Goal: Task Accomplishment & Management: Use online tool/utility

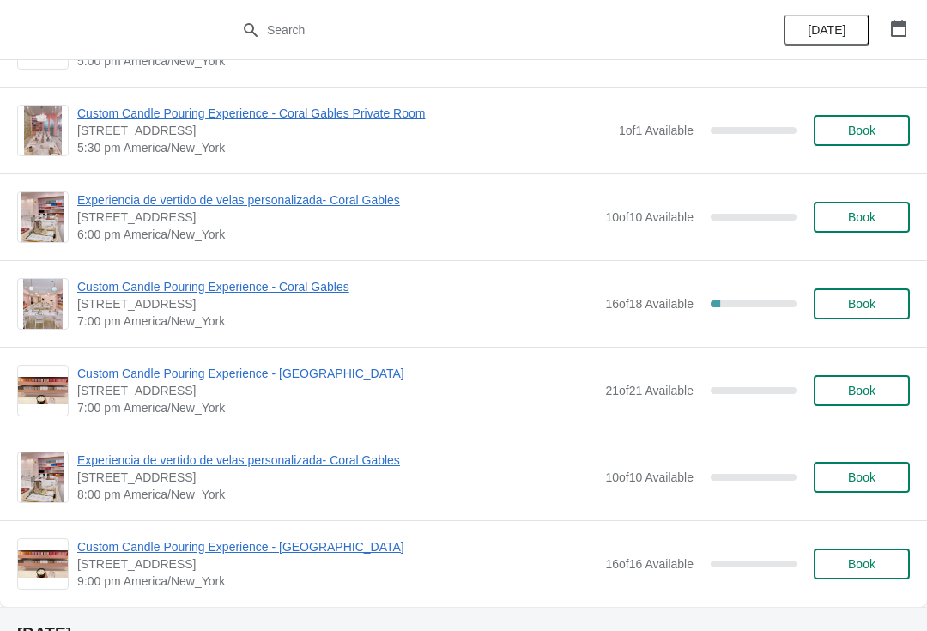
scroll to position [2119, 0]
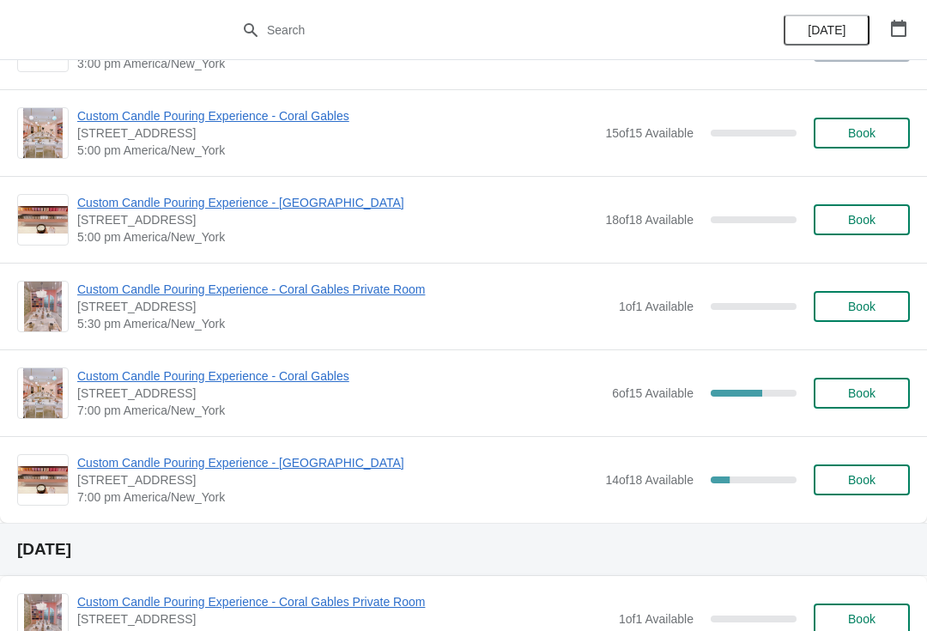
scroll to position [763, 0]
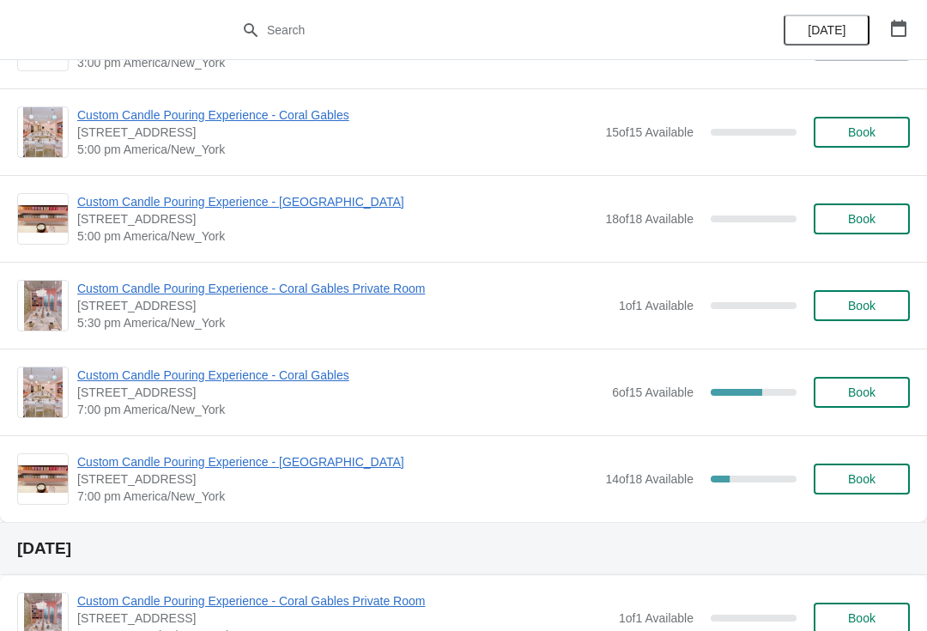
click at [246, 374] on span "Custom Candle Pouring Experience - Coral Gables" at bounding box center [340, 374] width 526 height 17
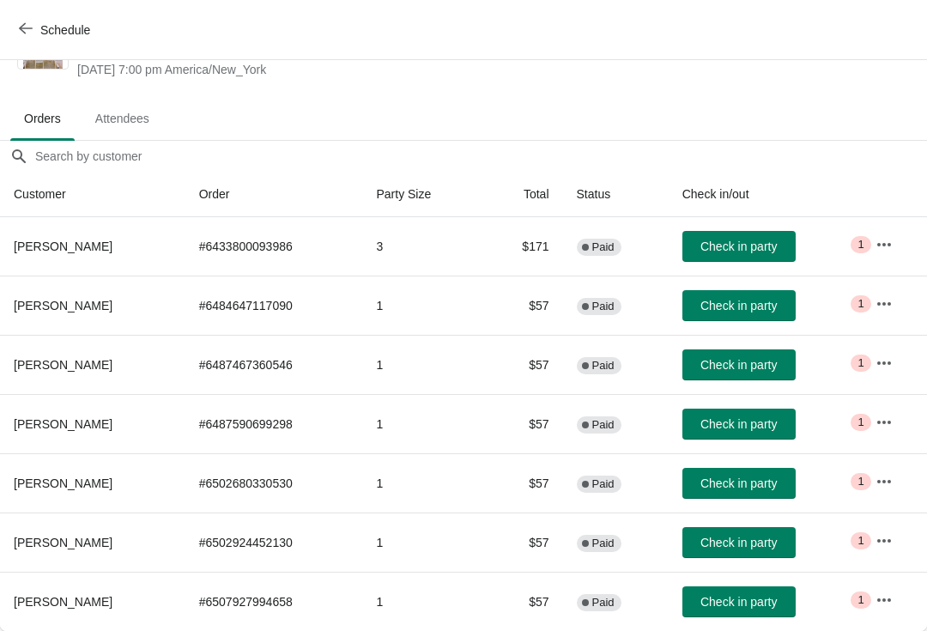
scroll to position [68, 0]
click at [881, 596] on button "button" at bounding box center [883, 599] width 31 height 31
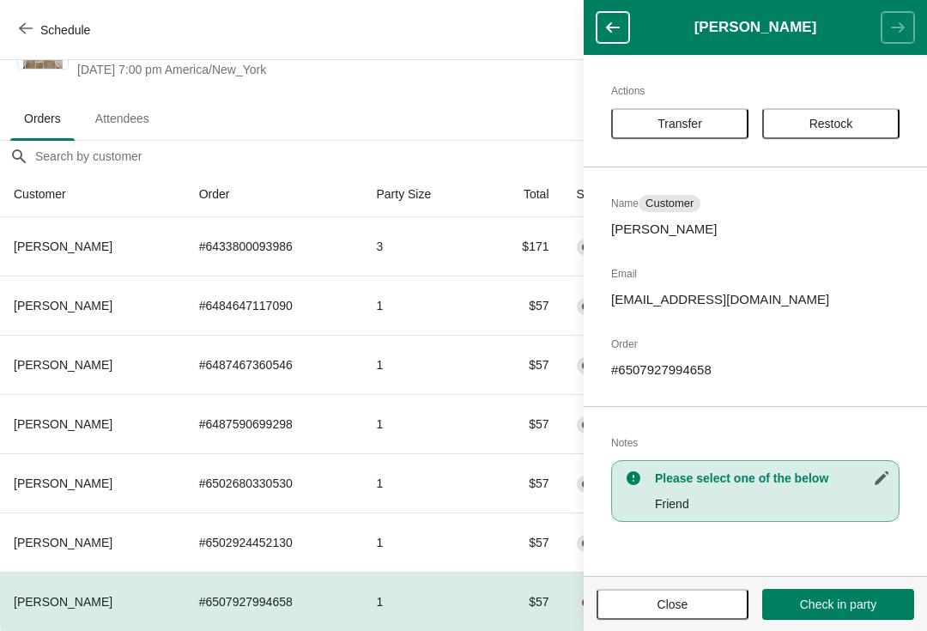
click at [668, 601] on span "Close" at bounding box center [672, 604] width 31 height 14
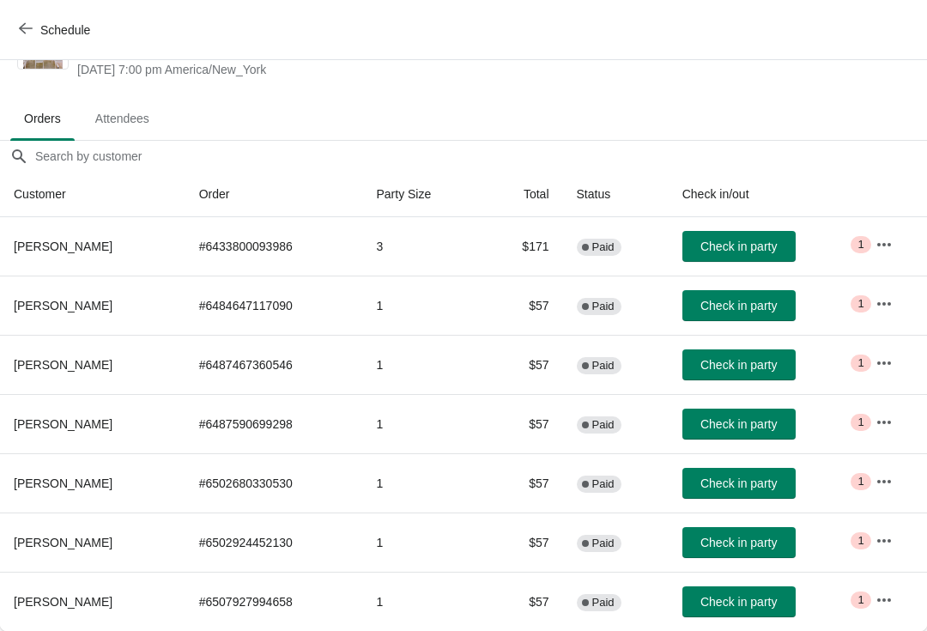
click at [887, 541] on icon "button" at bounding box center [883, 540] width 17 height 17
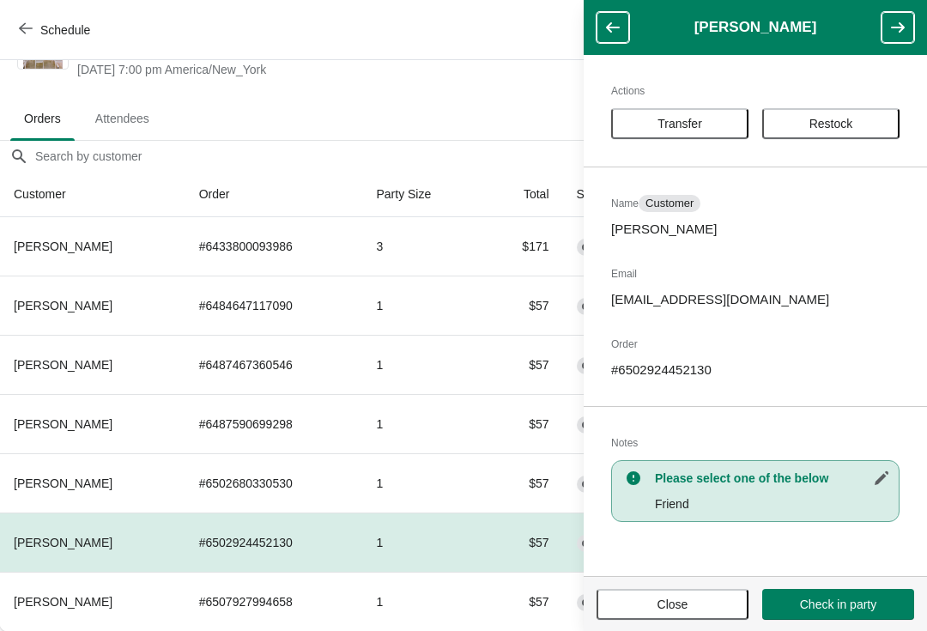
click at [683, 597] on span "Close" at bounding box center [672, 604] width 31 height 14
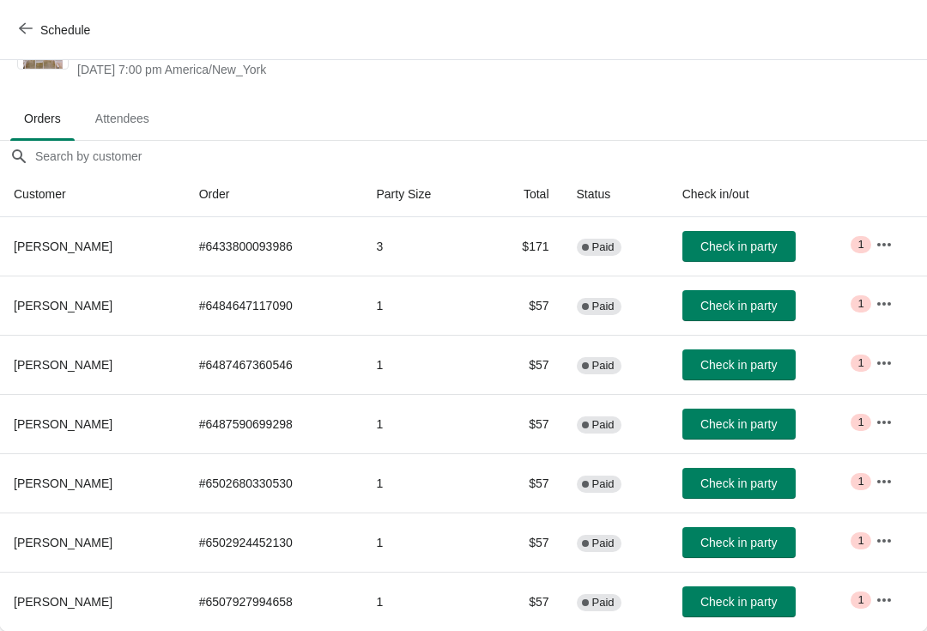
click at [892, 306] on icon "button" at bounding box center [883, 303] width 17 height 17
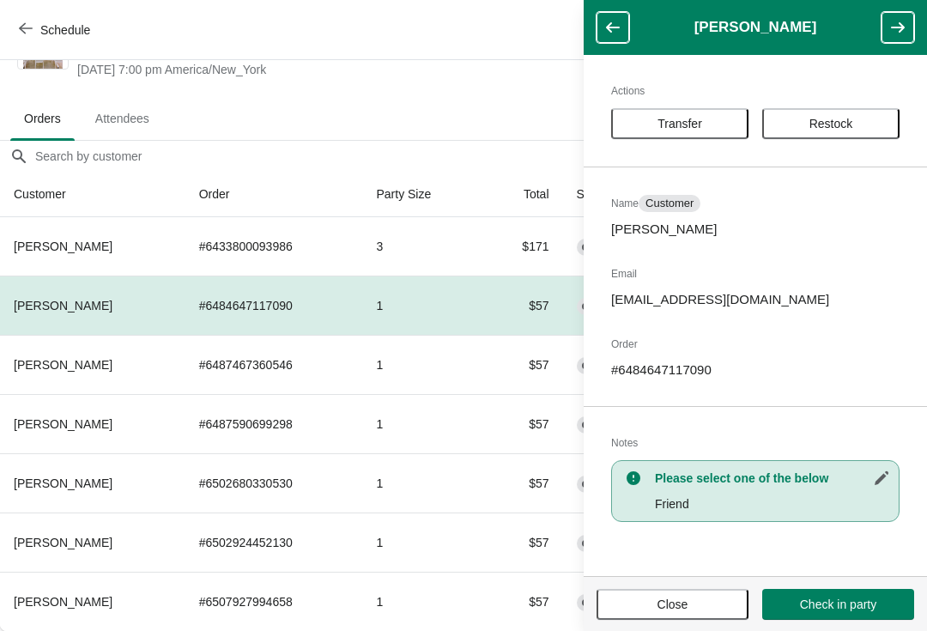
click at [671, 600] on span "Close" at bounding box center [672, 604] width 31 height 14
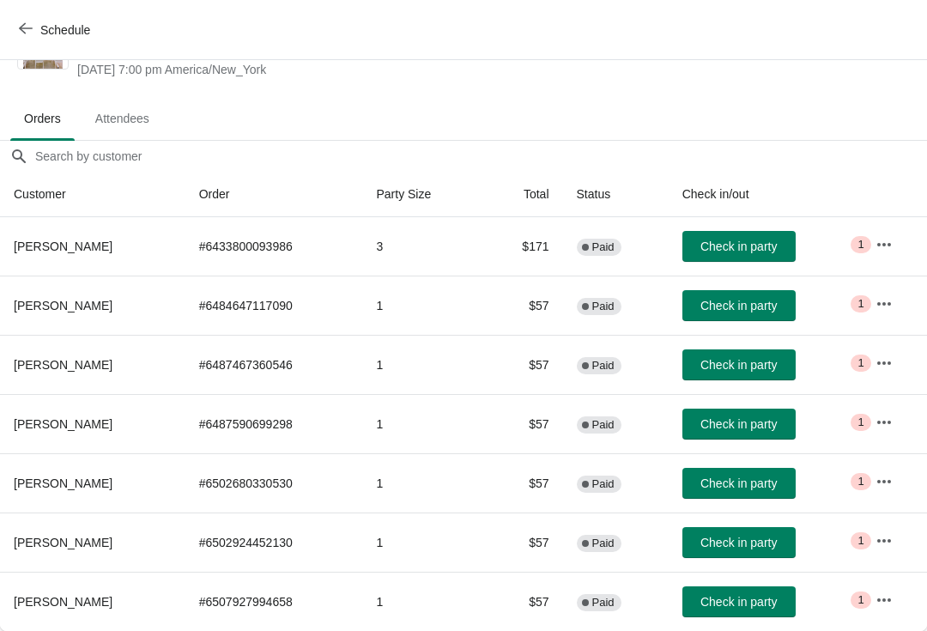
click at [892, 367] on icon "button" at bounding box center [883, 362] width 17 height 17
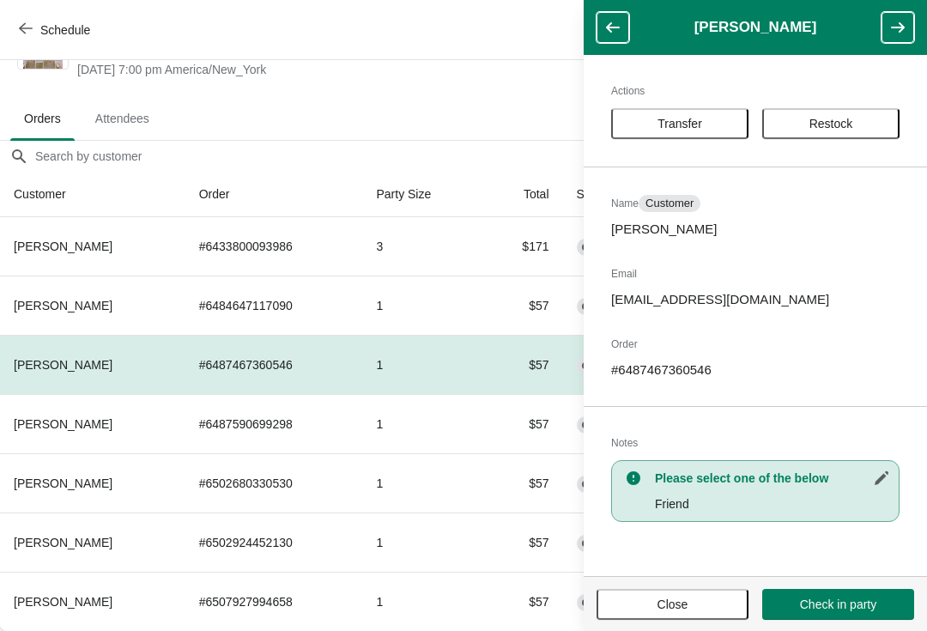
click at [680, 615] on button "Close" at bounding box center [672, 604] width 152 height 31
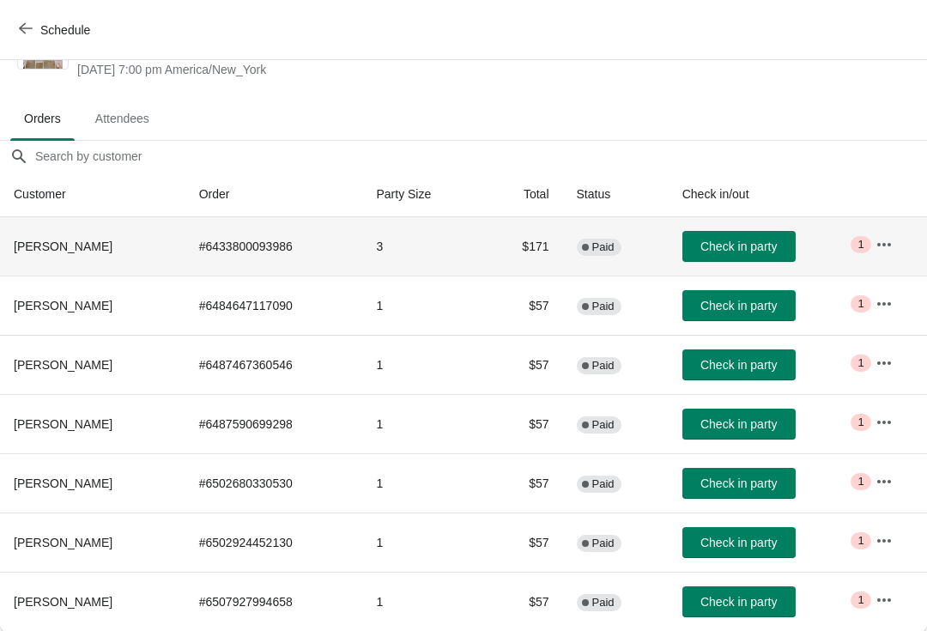
click at [892, 221] on td "Critical 1" at bounding box center [893, 246] width 65 height 58
click at [886, 222] on td "Critical 1" at bounding box center [893, 246] width 65 height 58
click at [891, 245] on icon "button" at bounding box center [884, 243] width 14 height 3
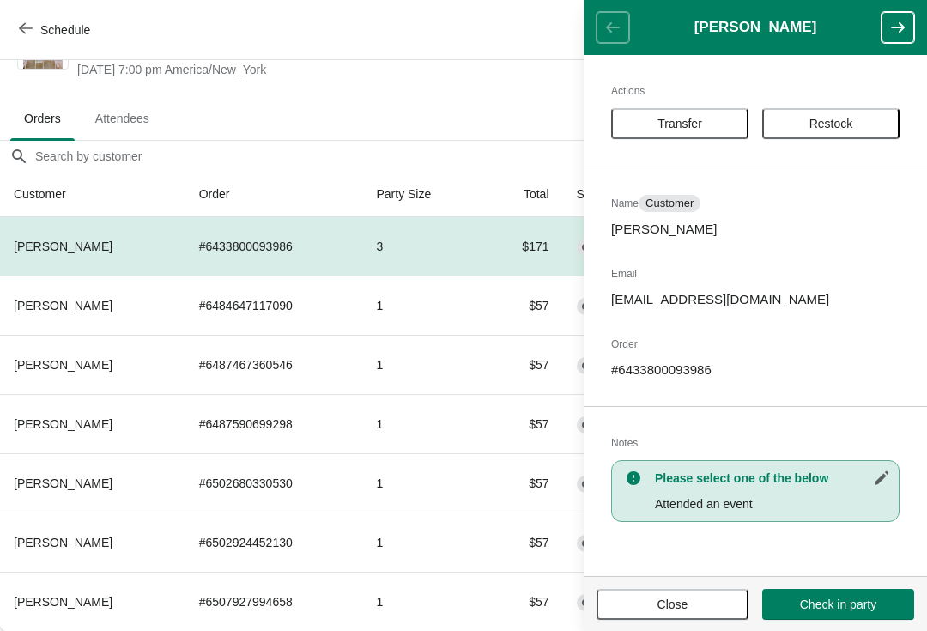
click at [645, 614] on button "Close" at bounding box center [672, 604] width 152 height 31
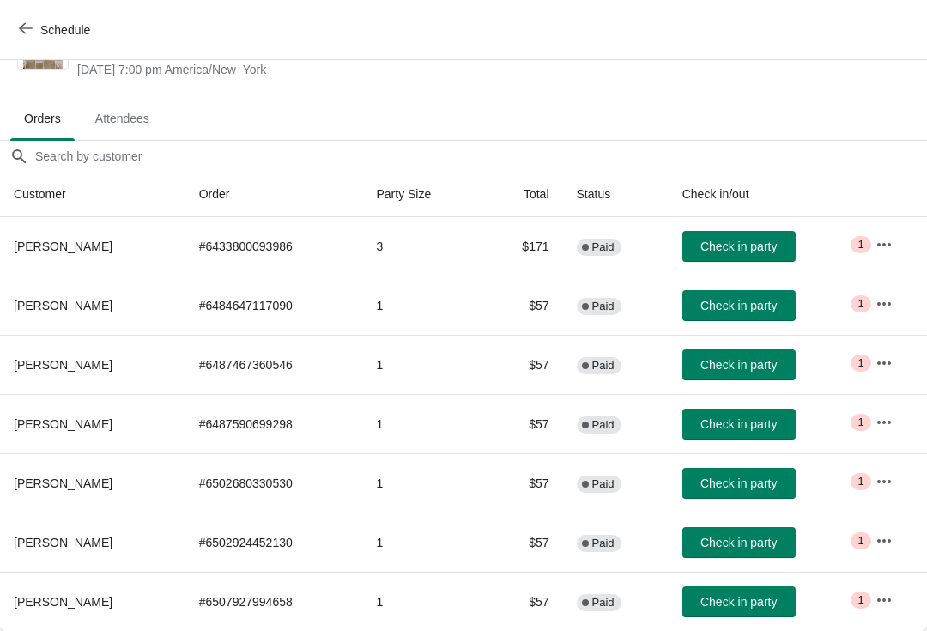
click at [872, 234] on td "Critical 1" at bounding box center [893, 246] width 65 height 58
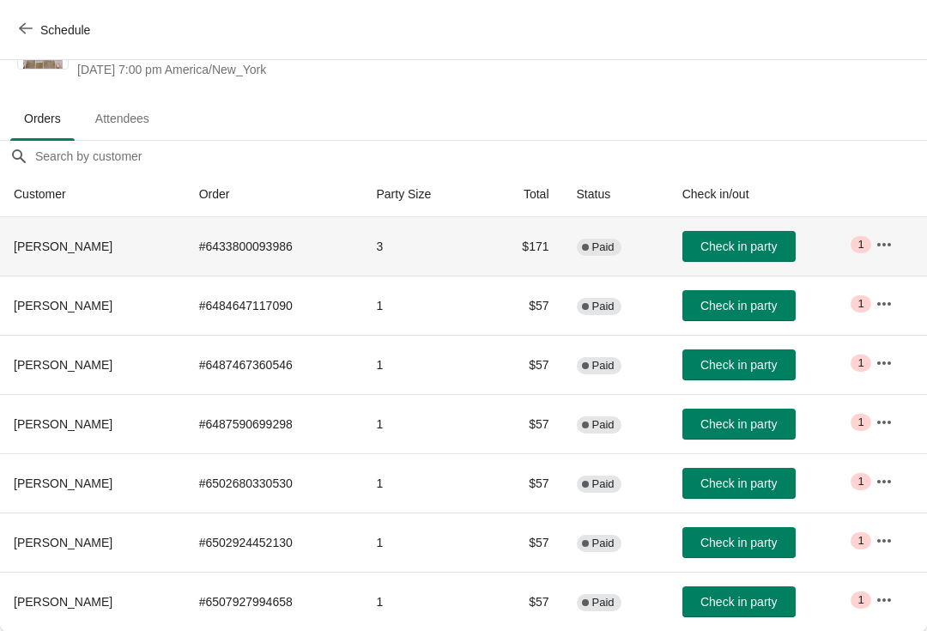
click at [888, 242] on icon "button" at bounding box center [883, 244] width 17 height 17
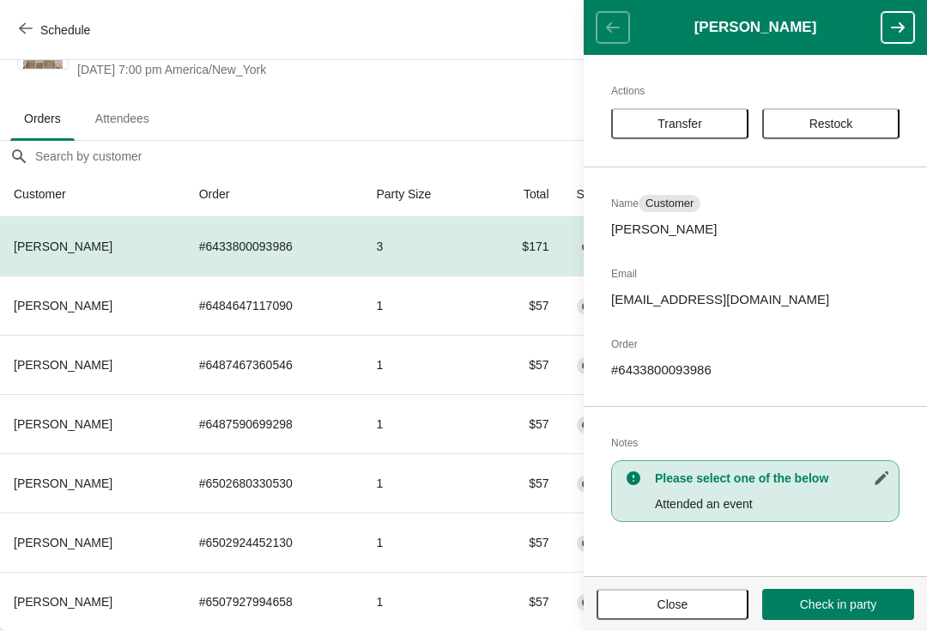
click at [690, 601] on span "Close" at bounding box center [672, 604] width 121 height 14
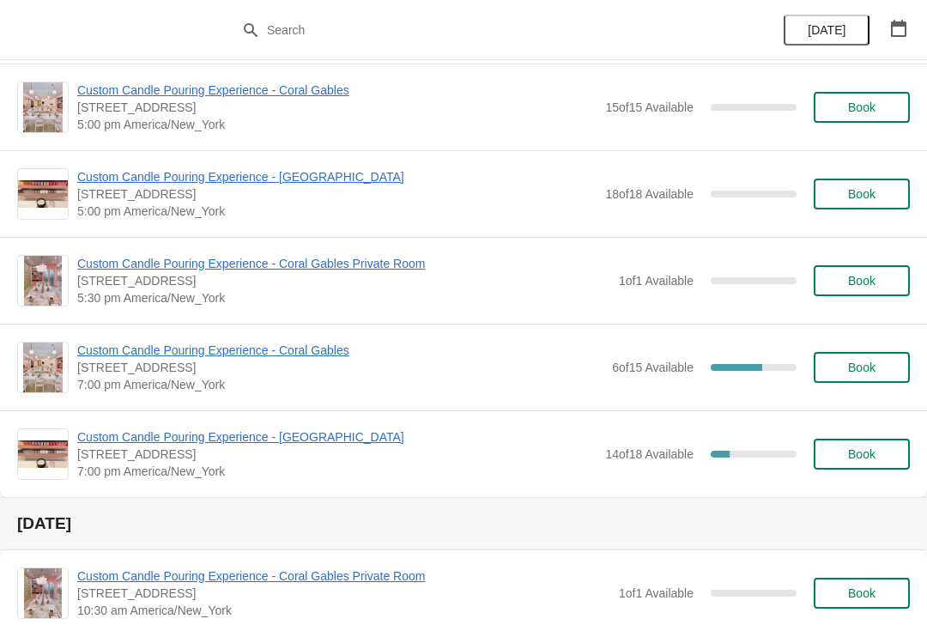
scroll to position [773, 0]
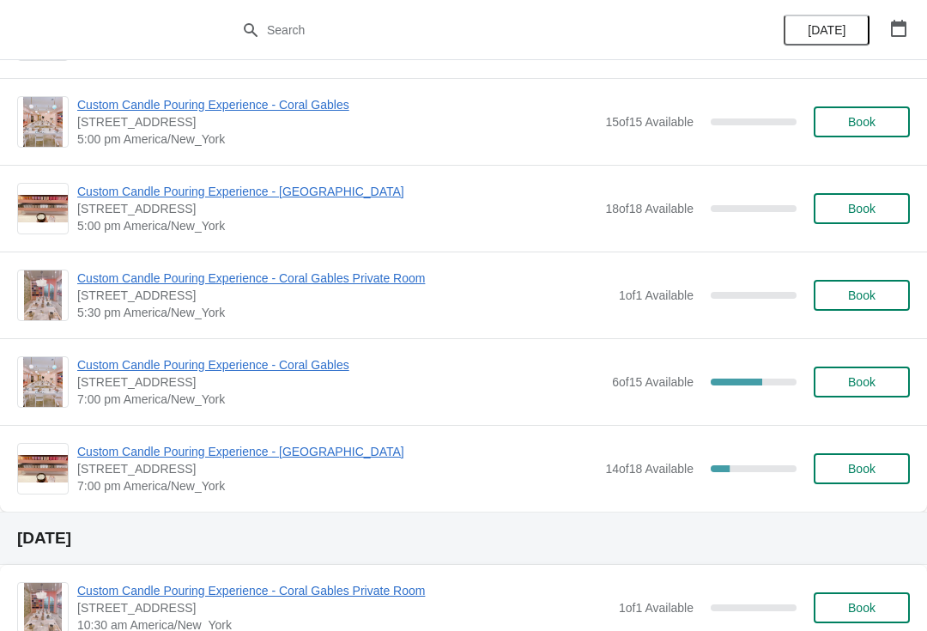
click at [310, 370] on span "Custom Candle Pouring Experience - Coral Gables" at bounding box center [340, 364] width 526 height 17
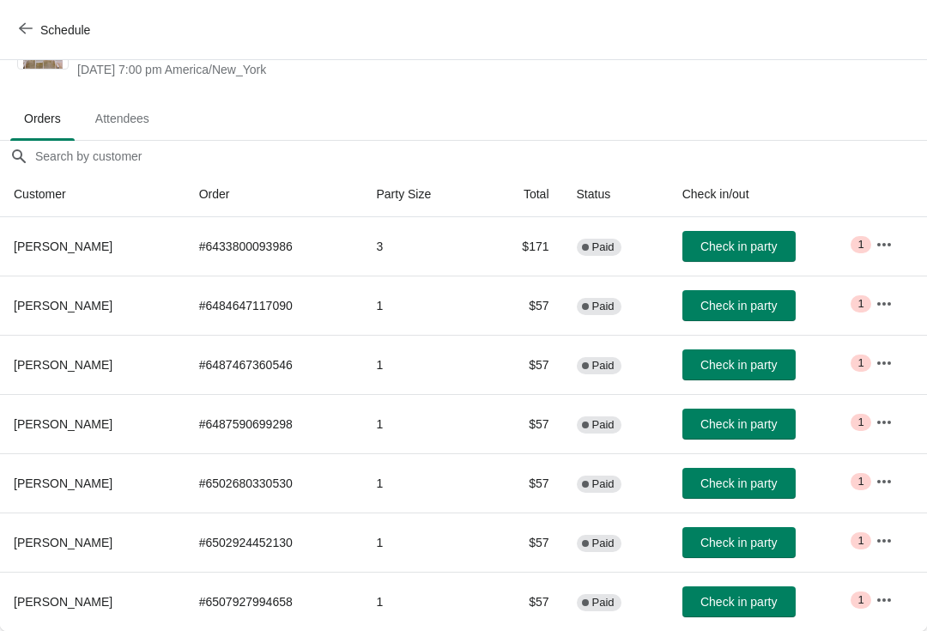
scroll to position [68, 0]
click at [906, 227] on td "Critical 1" at bounding box center [893, 246] width 65 height 58
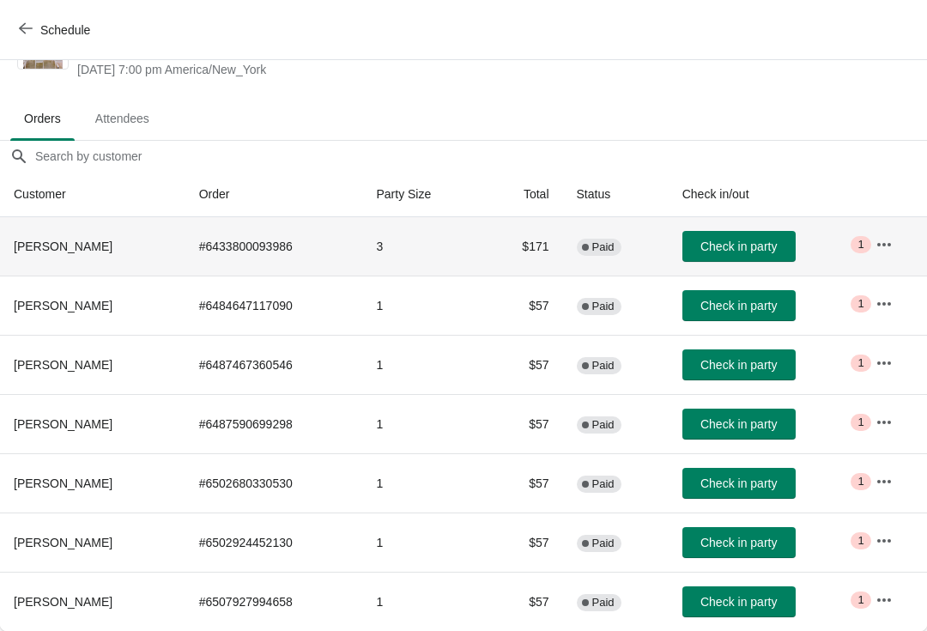
click at [899, 236] on button "button" at bounding box center [883, 244] width 31 height 31
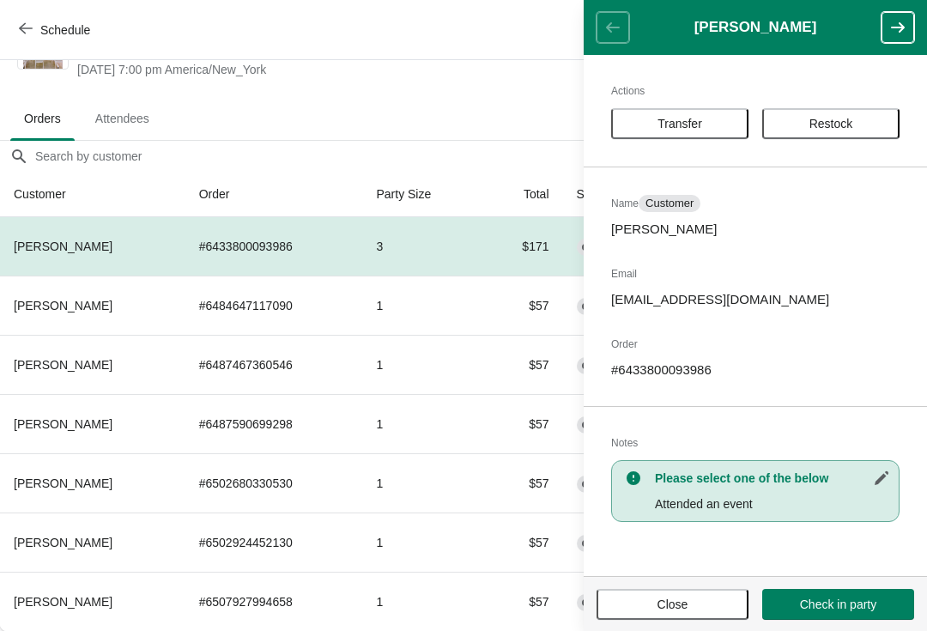
click at [891, 24] on icon "button" at bounding box center [897, 27] width 17 height 17
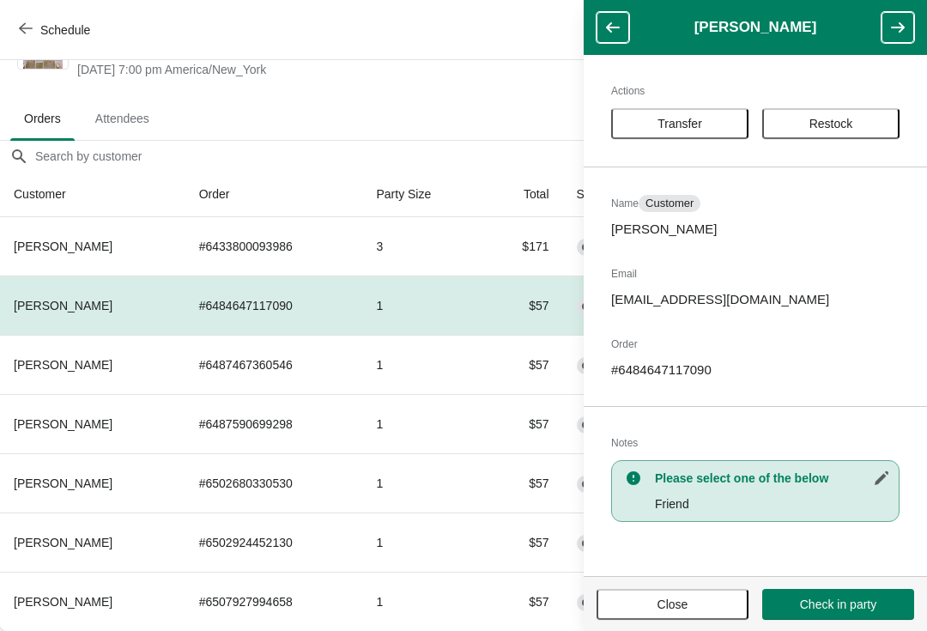
click at [915, 3] on header "[PERSON_NAME]" at bounding box center [754, 27] width 343 height 55
click at [888, 23] on button "button" at bounding box center [897, 27] width 33 height 31
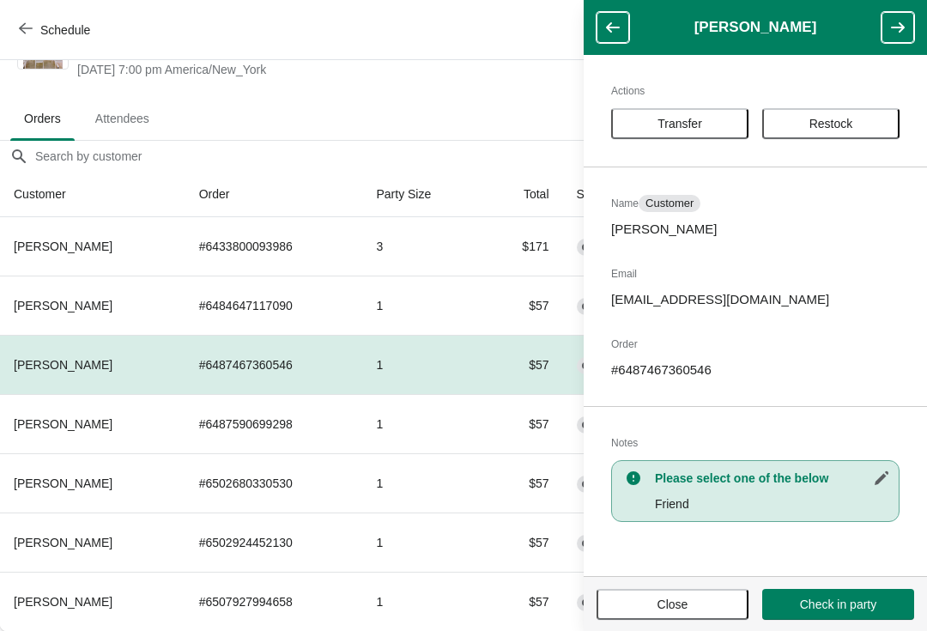
click at [900, 27] on icon "button" at bounding box center [898, 27] width 14 height 10
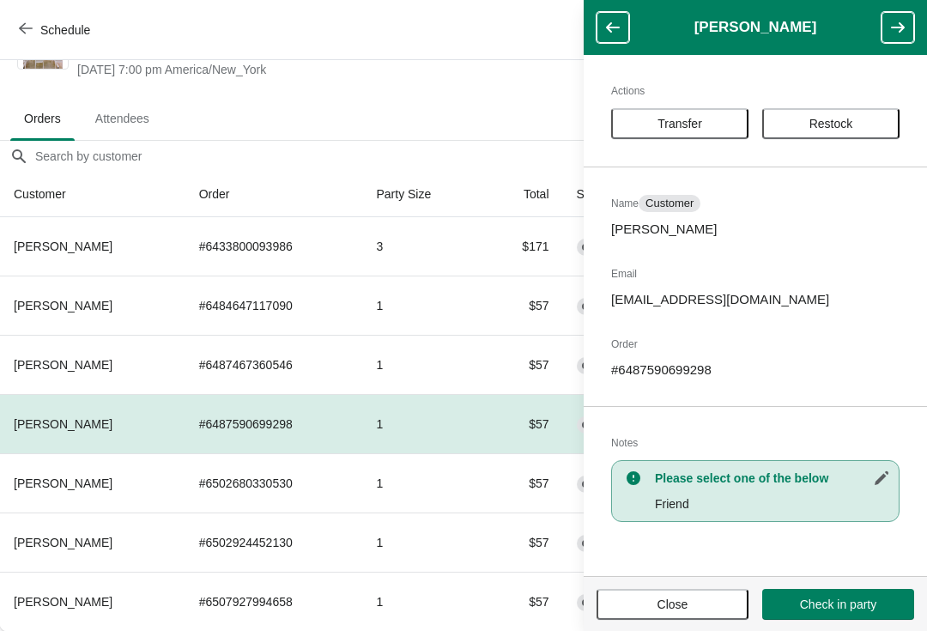
click at [910, 37] on button "button" at bounding box center [897, 27] width 33 height 31
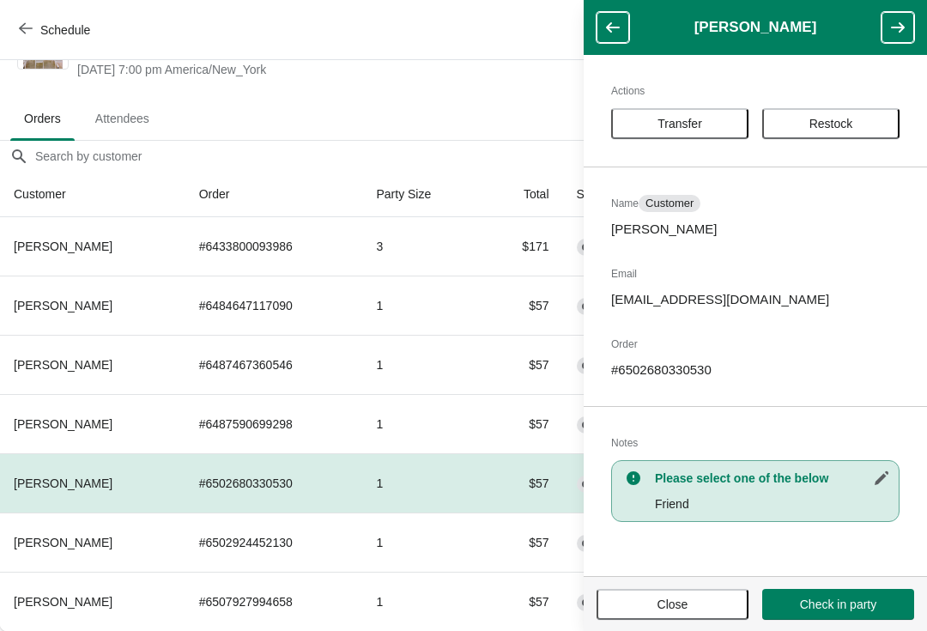
click at [910, 32] on button "button" at bounding box center [897, 27] width 33 height 31
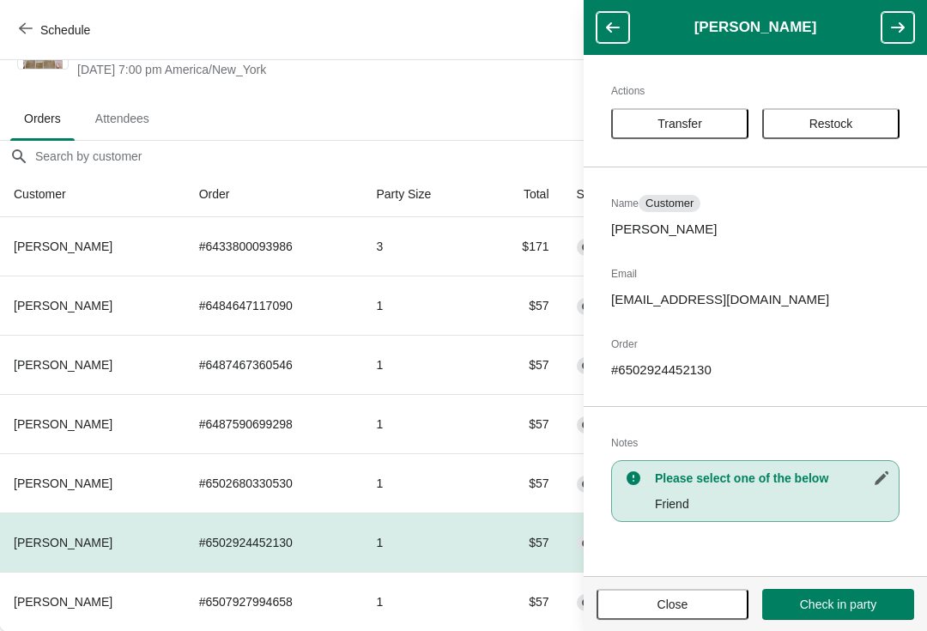
click at [910, 41] on button "button" at bounding box center [897, 27] width 33 height 31
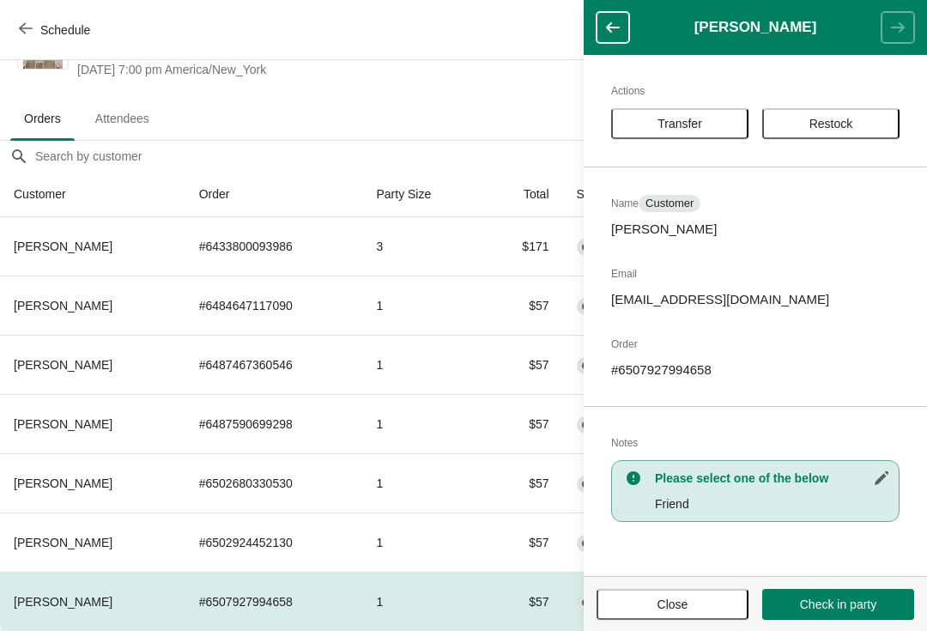
click at [913, 43] on header "[PERSON_NAME]" at bounding box center [754, 27] width 343 height 55
click at [387, 124] on ul "Orders Attendees" at bounding box center [463, 117] width 913 height 45
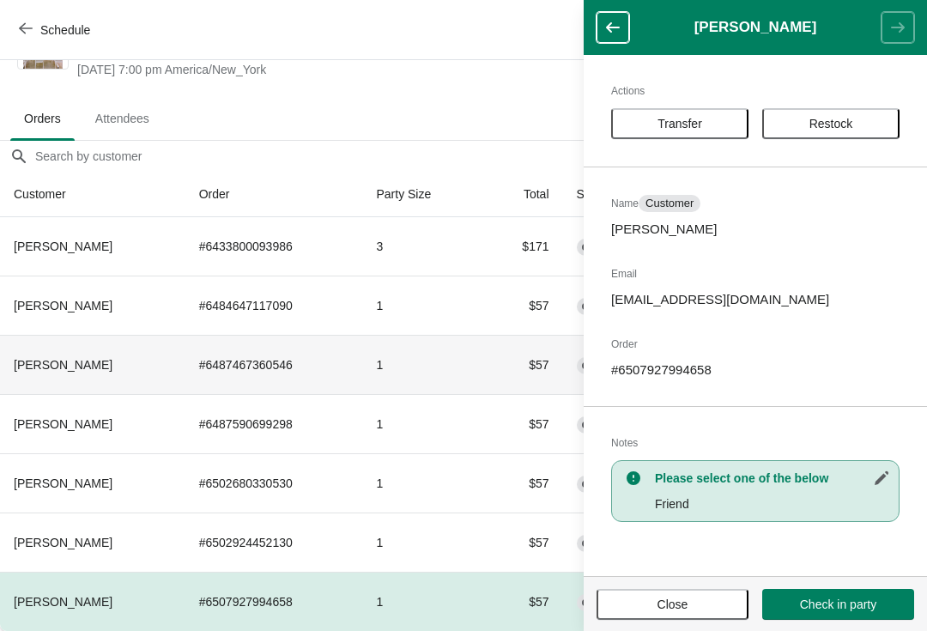
click at [271, 390] on td "# 6487467360546" at bounding box center [274, 364] width 178 height 59
click at [663, 615] on button "Close" at bounding box center [672, 604] width 152 height 31
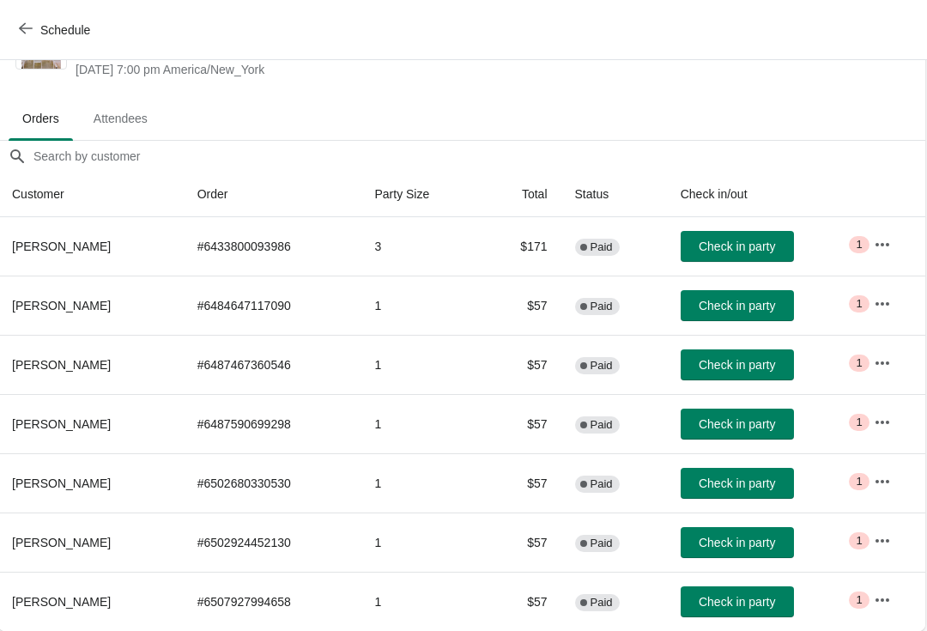
scroll to position [68, 1]
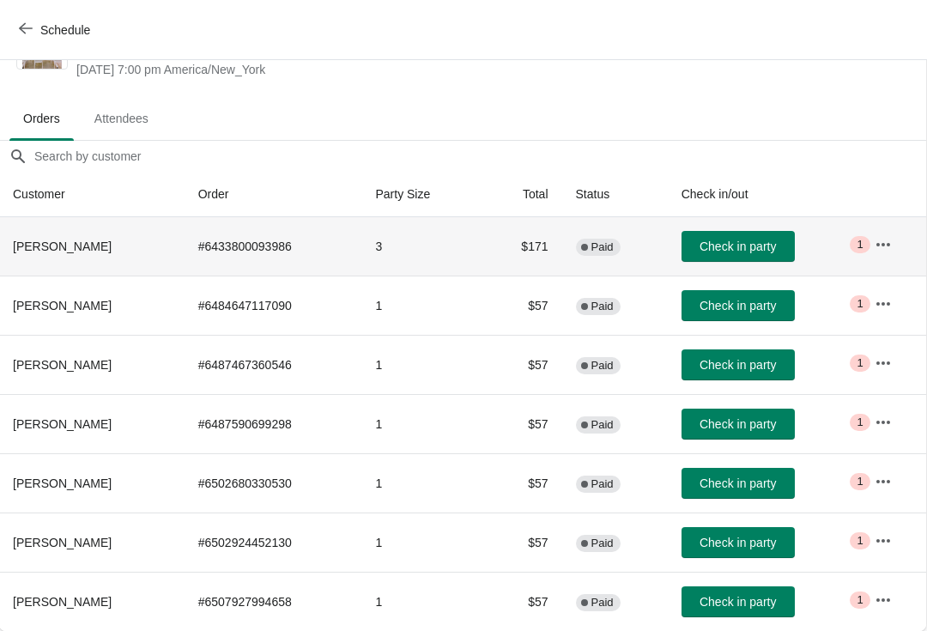
click at [779, 227] on td "Check in party" at bounding box center [764, 246] width 193 height 58
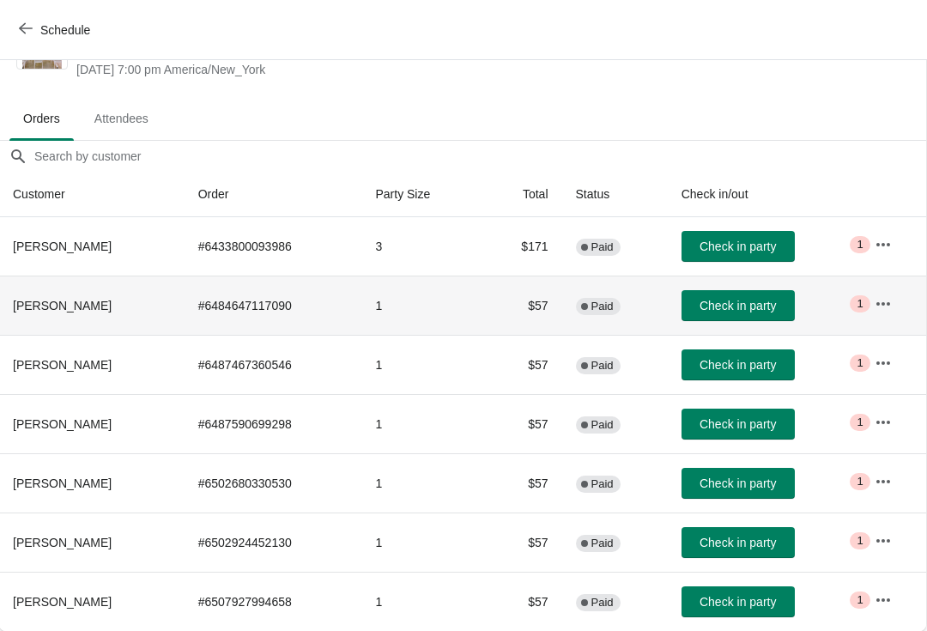
click at [766, 299] on span "Check in party" at bounding box center [737, 306] width 76 height 14
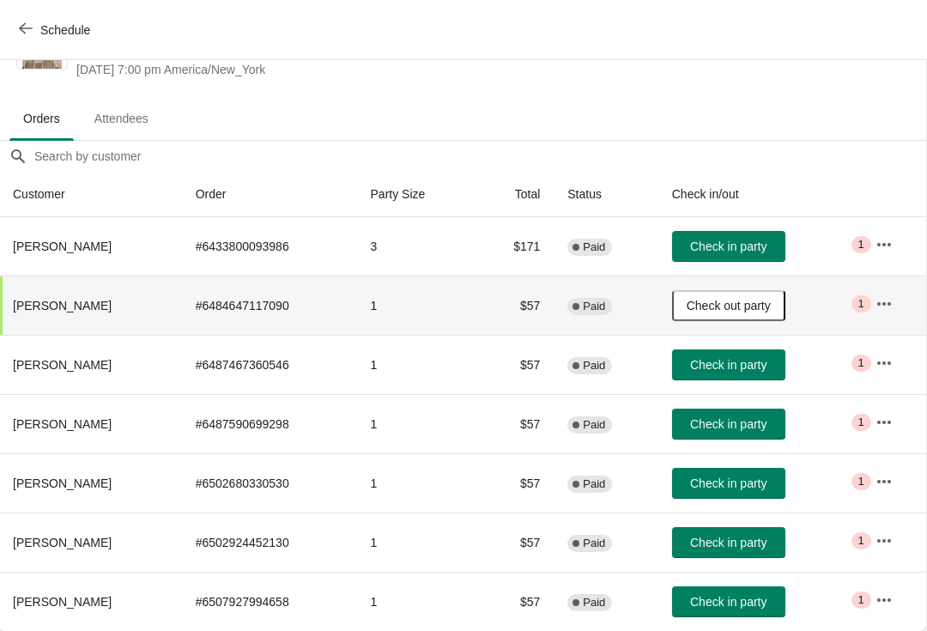
click at [766, 366] on span "Check in party" at bounding box center [728, 365] width 76 height 14
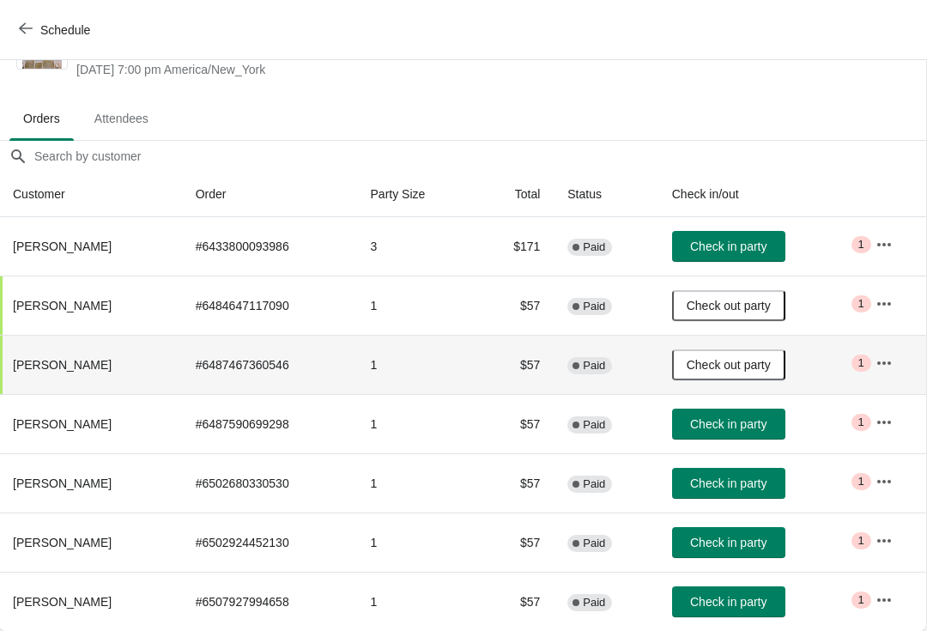
click at [753, 425] on span "Check in party" at bounding box center [728, 424] width 76 height 14
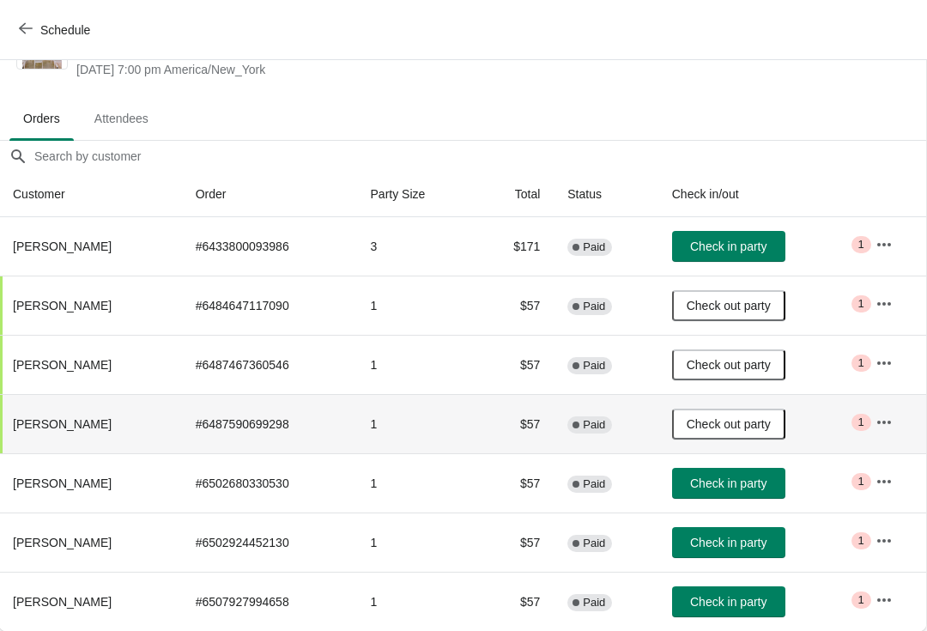
click at [753, 481] on span "Check in party" at bounding box center [728, 483] width 76 height 14
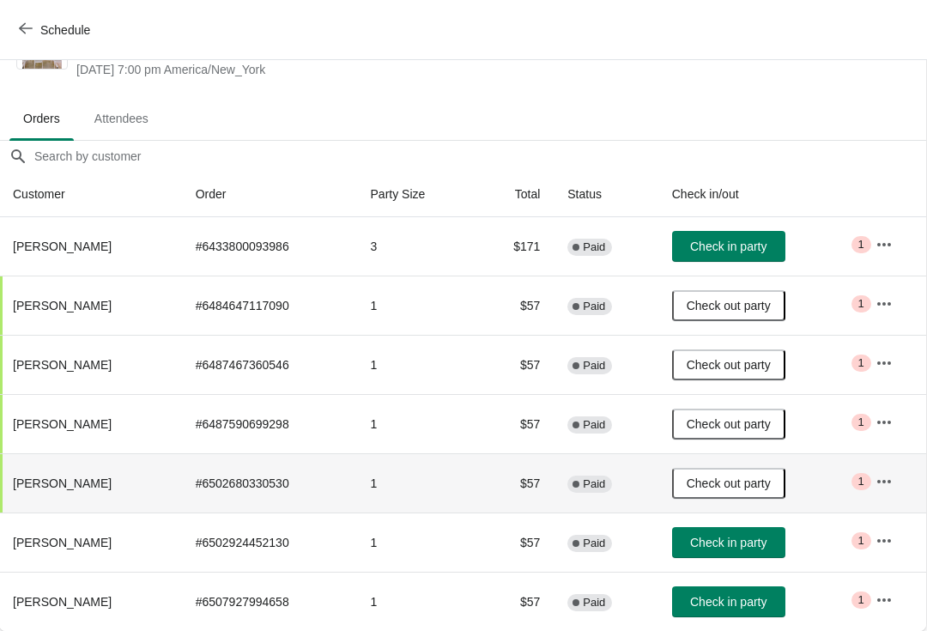
click at [753, 555] on button "Check in party" at bounding box center [728, 542] width 113 height 31
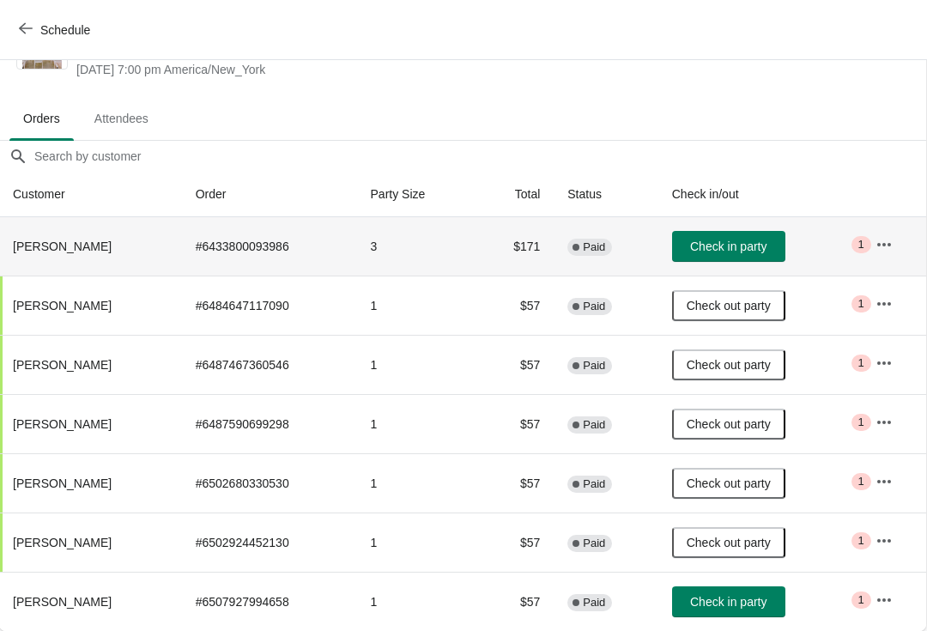
click at [766, 241] on span "Check in party" at bounding box center [728, 246] width 76 height 14
